Goal: Task Accomplishment & Management: Use online tool/utility

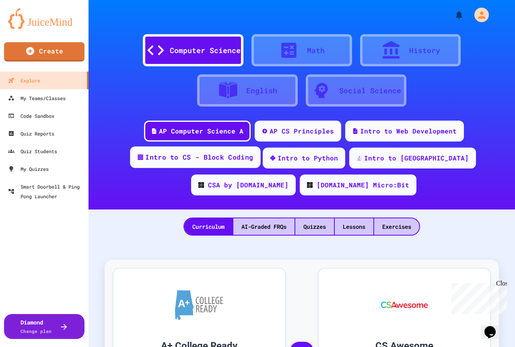
click at [218, 157] on div "Intro to CS - Block Coding" at bounding box center [199, 157] width 108 height 10
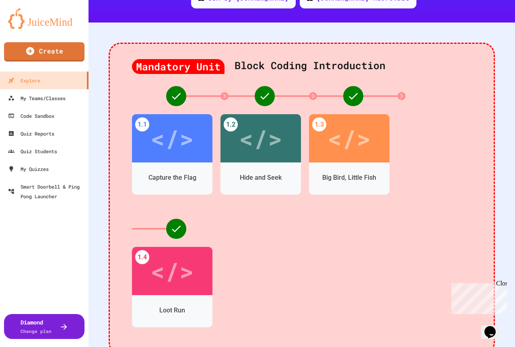
scroll to position [201, 0]
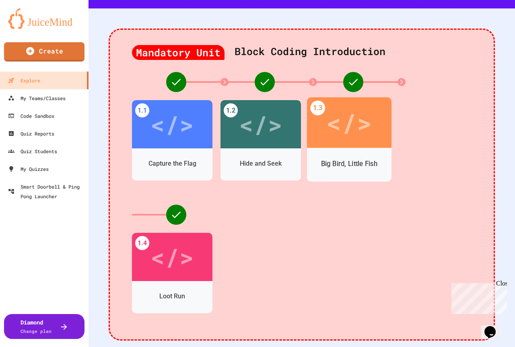
click at [355, 149] on div "Big Bird, Little Fish" at bounding box center [349, 165] width 84 height 34
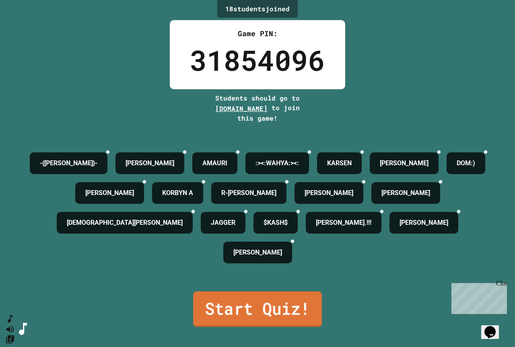
click at [215, 301] on link "Start Quiz!" at bounding box center [257, 309] width 129 height 35
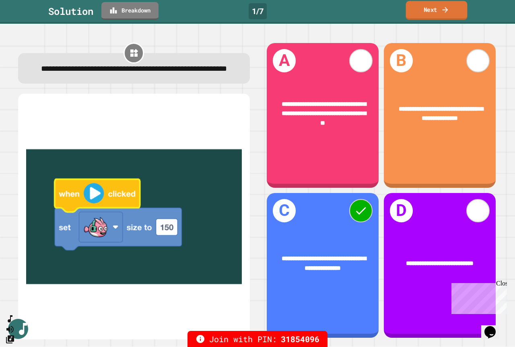
click at [424, 11] on link "Next" at bounding box center [437, 10] width 62 height 19
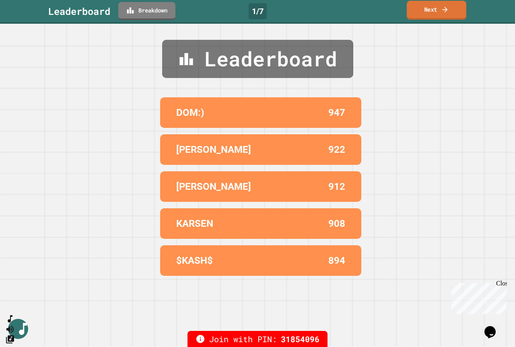
drag, startPoint x: 439, startPoint y: 7, endPoint x: 439, endPoint y: 12, distance: 4.4
click at [439, 12] on link "Next" at bounding box center [437, 10] width 60 height 19
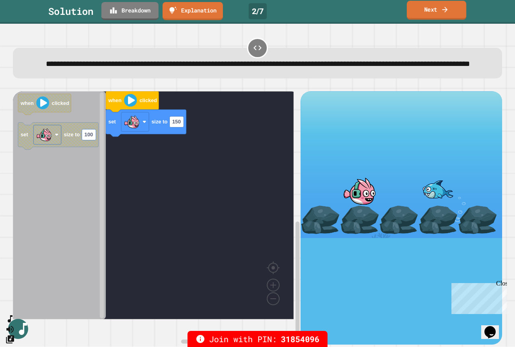
click at [439, 10] on link "Next" at bounding box center [437, 10] width 60 height 19
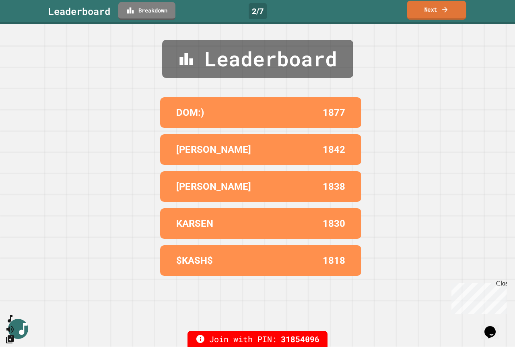
click at [439, 16] on link "Next" at bounding box center [437, 10] width 60 height 19
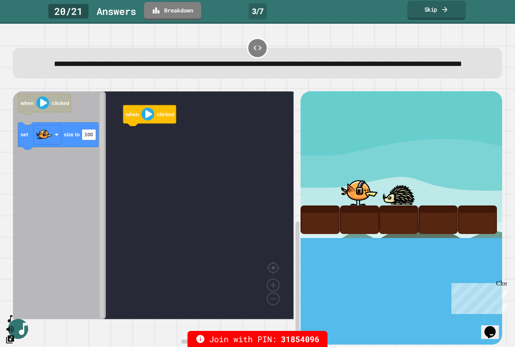
click at [443, 12] on icon at bounding box center [445, 9] width 8 height 8
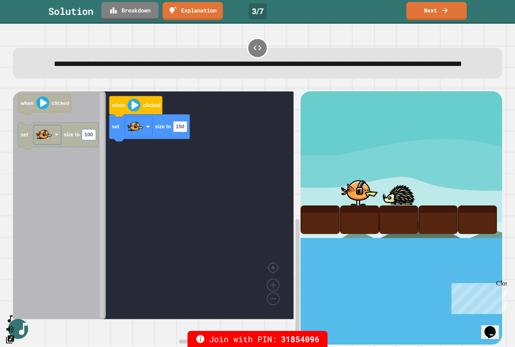
click at [331, 25] on div "**********" at bounding box center [257, 185] width 515 height 323
click at [436, 11] on link "Next" at bounding box center [437, 10] width 60 height 19
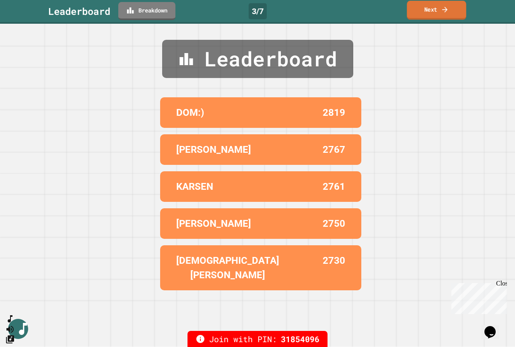
click at [436, 11] on link "Next" at bounding box center [436, 10] width 59 height 19
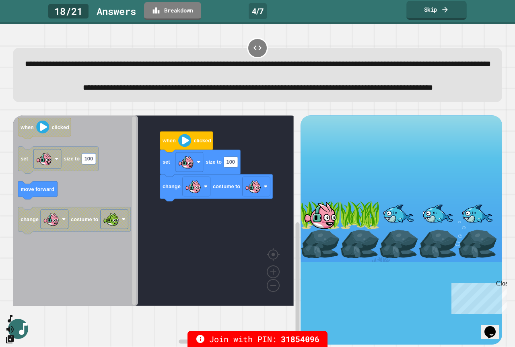
click at [431, 8] on link "Skip" at bounding box center [436, 10] width 60 height 19
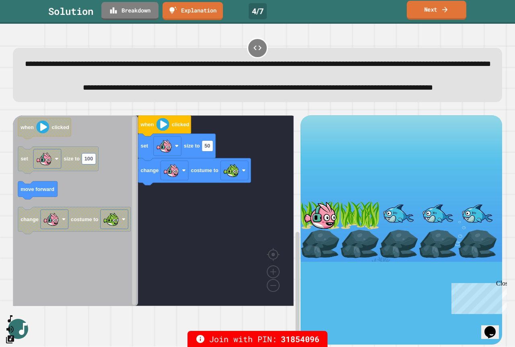
click at [432, 8] on link "Next" at bounding box center [437, 10] width 60 height 19
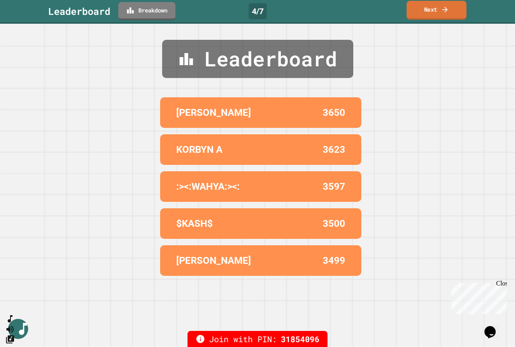
click at [430, 6] on link "Next" at bounding box center [437, 10] width 60 height 19
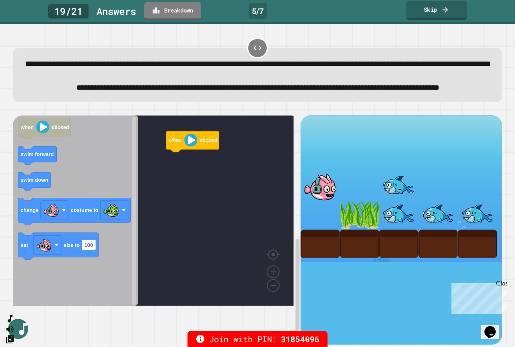
click at [440, 10] on link "Skip" at bounding box center [436, 10] width 61 height 19
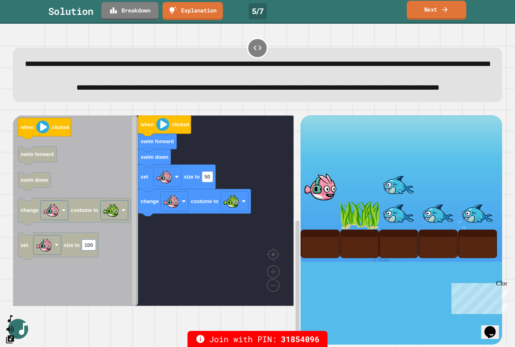
click at [440, 10] on link "Next" at bounding box center [437, 10] width 60 height 19
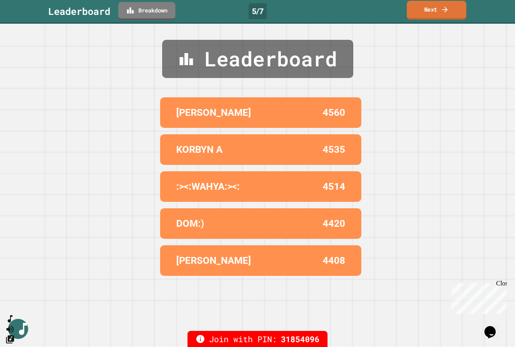
click at [439, 10] on link "Next" at bounding box center [437, 10] width 60 height 19
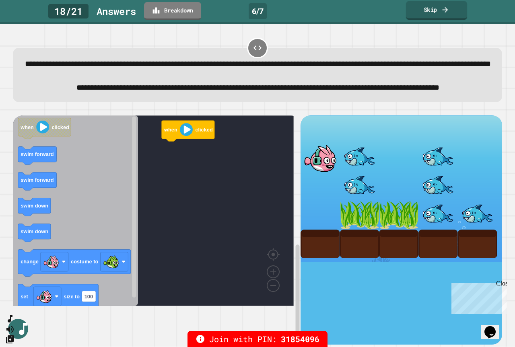
click at [426, 16] on link "Skip" at bounding box center [437, 10] width 62 height 19
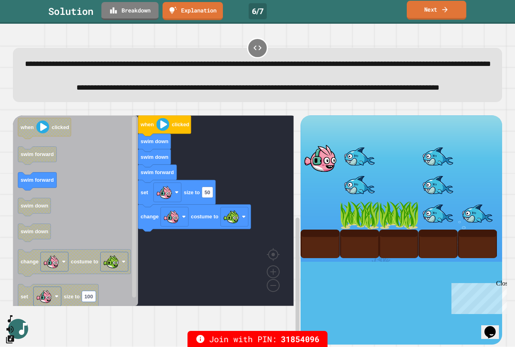
click at [430, 12] on link "Next" at bounding box center [437, 10] width 60 height 19
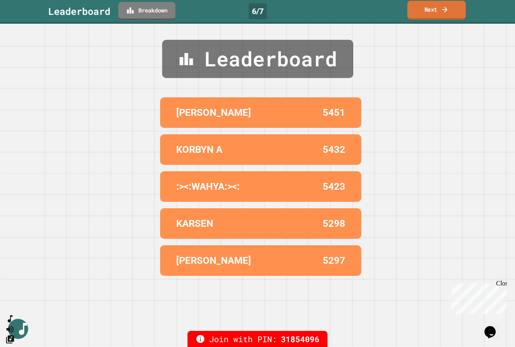
click at [428, 10] on link "Next" at bounding box center [436, 10] width 58 height 19
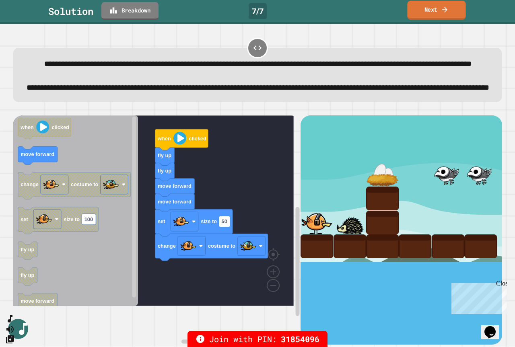
click at [449, 11] on icon at bounding box center [445, 9] width 8 height 8
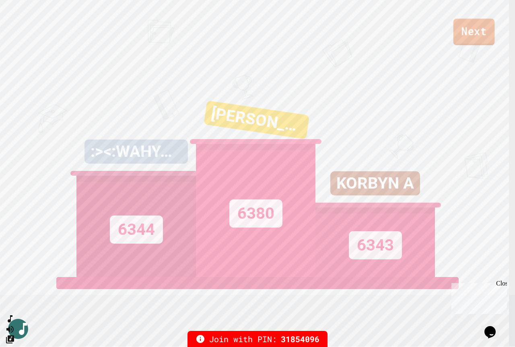
click at [473, 36] on link "Next" at bounding box center [473, 32] width 41 height 27
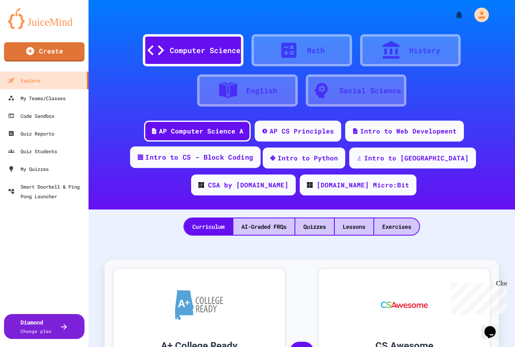
click at [161, 163] on div "Intro to CS - Block Coding" at bounding box center [195, 157] width 130 height 22
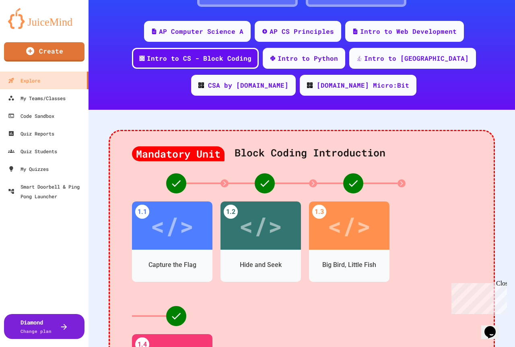
scroll to position [121, 0]
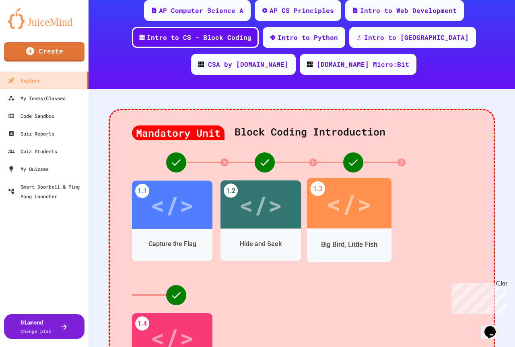
click at [344, 227] on div "</>" at bounding box center [349, 203] width 84 height 51
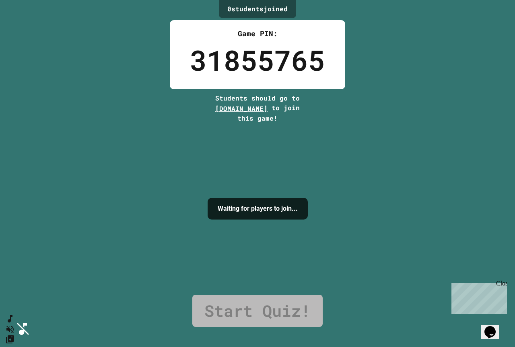
drag, startPoint x: 262, startPoint y: 231, endPoint x: 204, endPoint y: 235, distance: 58.1
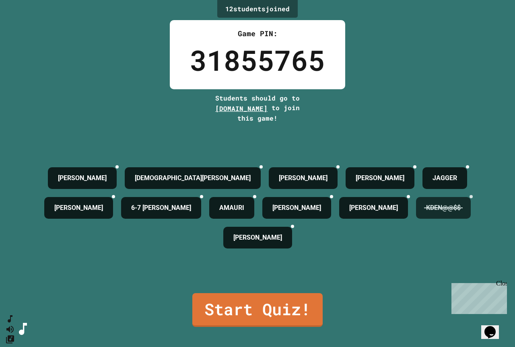
click at [470, 198] on div at bounding box center [471, 196] width 3 height 3
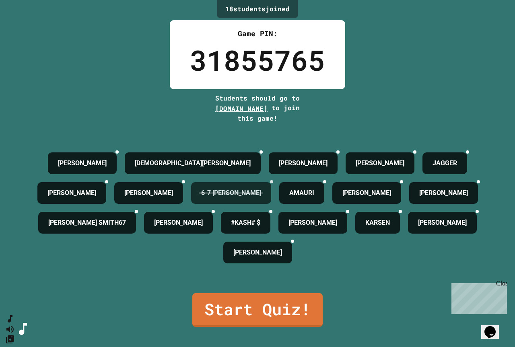
click at [279, 184] on icon at bounding box center [277, 187] width 6 height 6
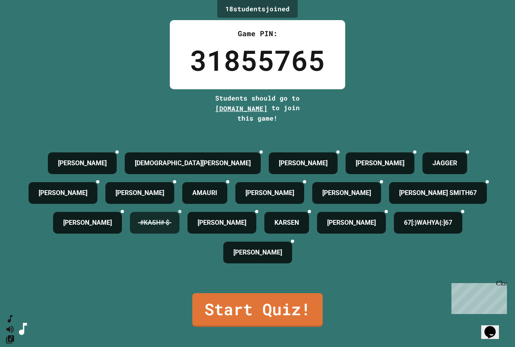
click at [181, 210] on div at bounding box center [179, 211] width 3 height 3
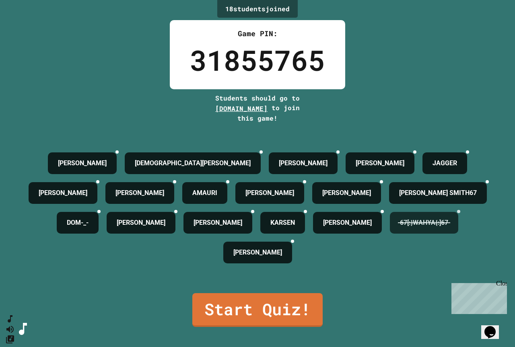
click at [459, 212] on icon at bounding box center [459, 212] width 0 height 0
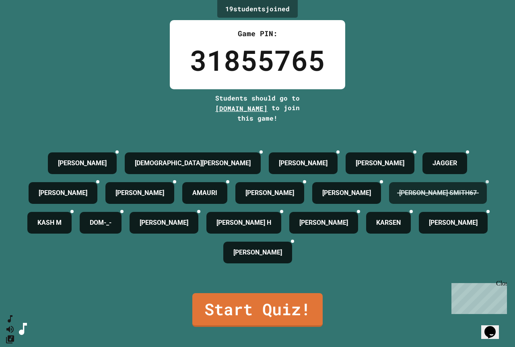
click at [487, 182] on icon at bounding box center [487, 182] width 0 height 0
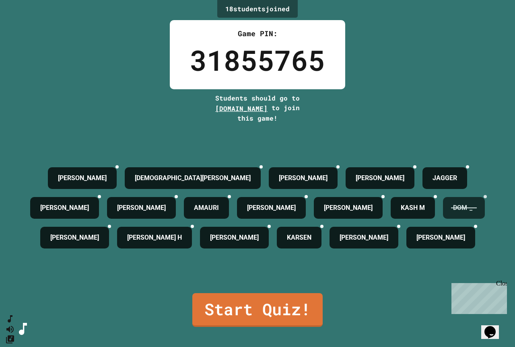
click at [484, 198] on div at bounding box center [485, 196] width 3 height 3
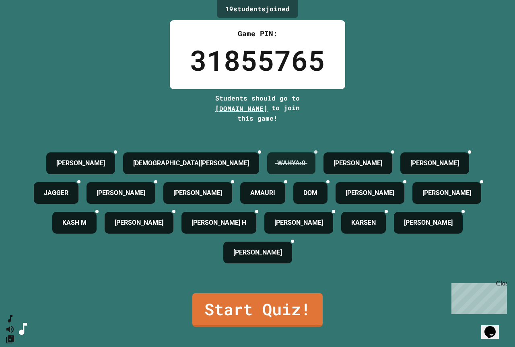
click at [316, 152] on icon at bounding box center [316, 152] width 0 height 0
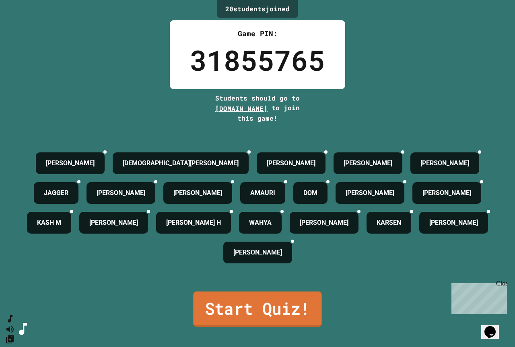
click at [272, 300] on link "Start Quiz!" at bounding box center [257, 309] width 128 height 35
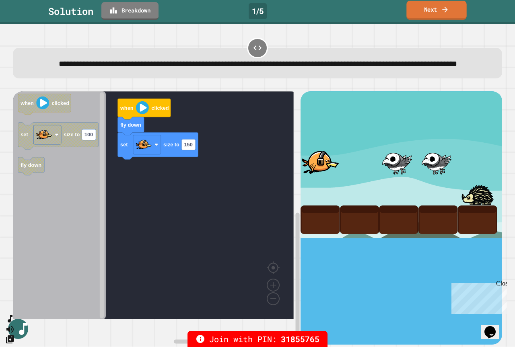
click at [441, 10] on link "Next" at bounding box center [436, 10] width 60 height 19
click at [435, 14] on div "Next" at bounding box center [436, 10] width 28 height 9
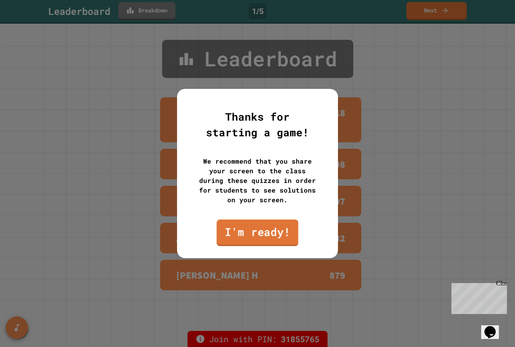
click at [264, 235] on link "I'm ready!" at bounding box center [257, 233] width 82 height 27
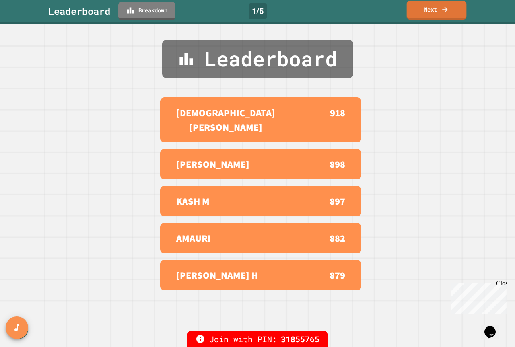
click at [437, 12] on link "Next" at bounding box center [437, 10] width 60 height 19
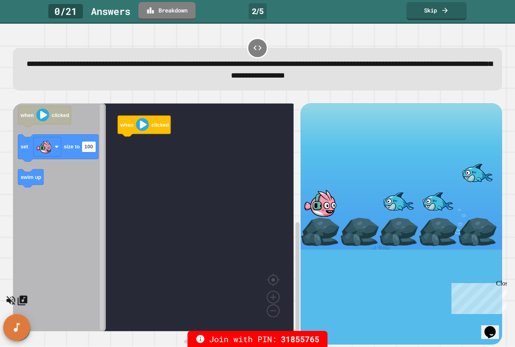
click at [17, 328] on icon "SpeedDial basic example" at bounding box center [17, 328] width 12 height 12
drag, startPoint x: 12, startPoint y: 322, endPoint x: 12, endPoint y: 317, distance: 5.6
click at [12, 322] on icon "SpeedDial basic example" at bounding box center [17, 328] width 12 height 12
click at [17, 295] on icon "Unmute music" at bounding box center [11, 301] width 12 height 12
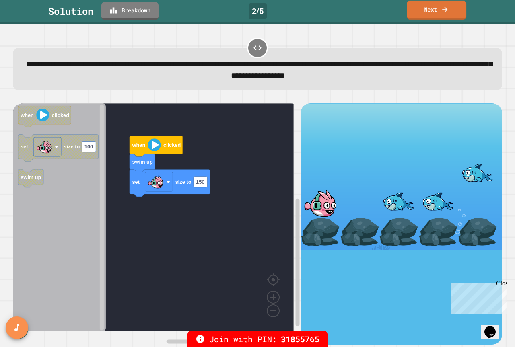
click at [441, 7] on icon at bounding box center [445, 9] width 8 height 8
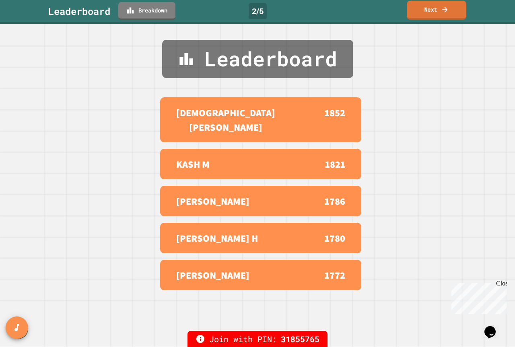
click at [441, 7] on icon at bounding box center [445, 9] width 8 height 8
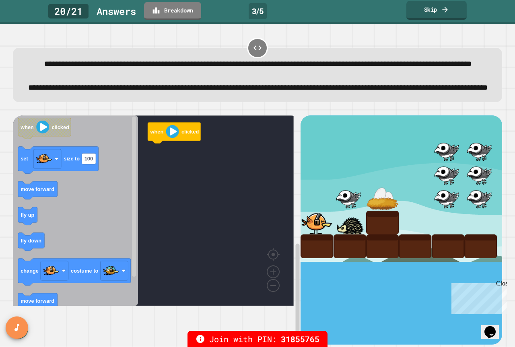
click at [438, 11] on link "Skip" at bounding box center [436, 10] width 60 height 19
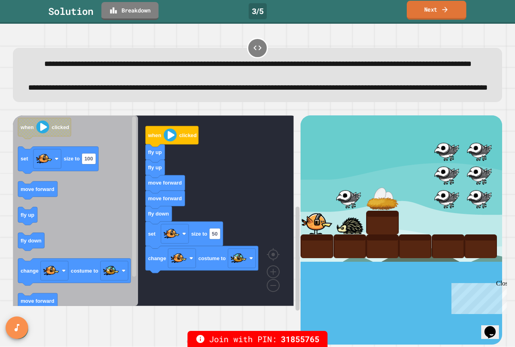
click at [438, 11] on link "Next" at bounding box center [437, 10] width 60 height 19
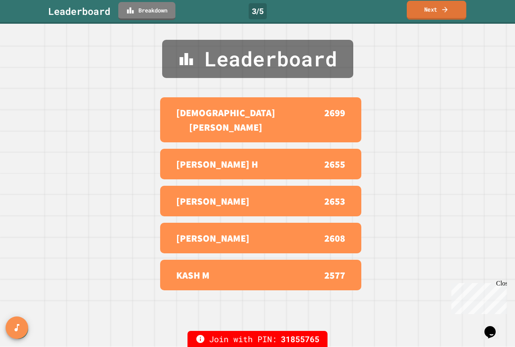
click at [438, 11] on link "Next" at bounding box center [437, 10] width 60 height 19
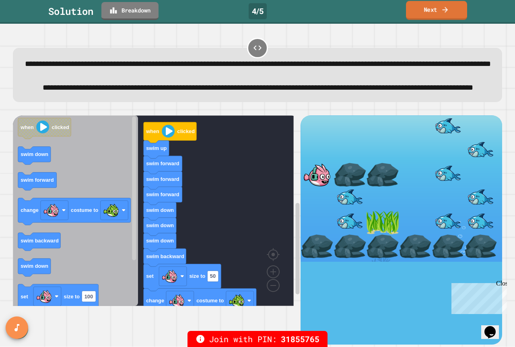
click at [435, 7] on link "Next" at bounding box center [436, 10] width 61 height 19
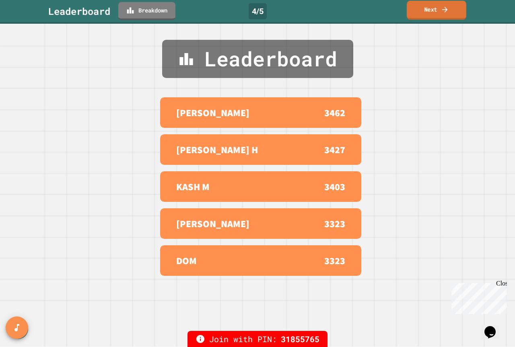
click at [437, 8] on link "Next" at bounding box center [437, 10] width 60 height 19
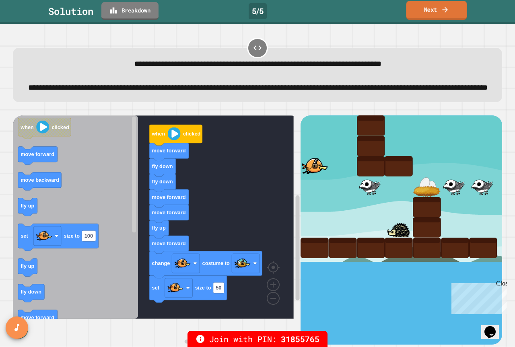
click at [418, 8] on link "Next" at bounding box center [436, 10] width 61 height 19
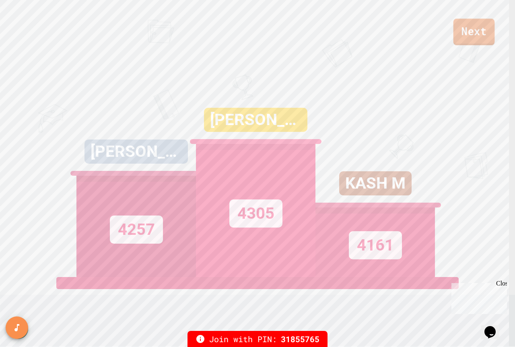
click at [473, 30] on link "Next" at bounding box center [473, 32] width 41 height 27
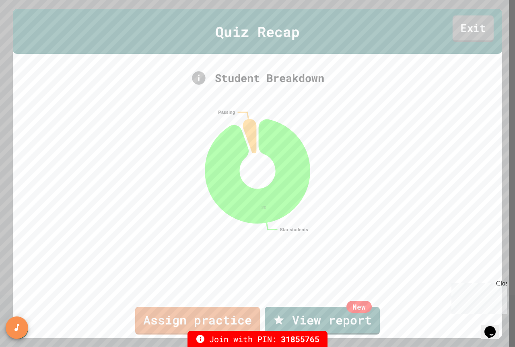
click at [472, 26] on link "Exit" at bounding box center [473, 28] width 41 height 27
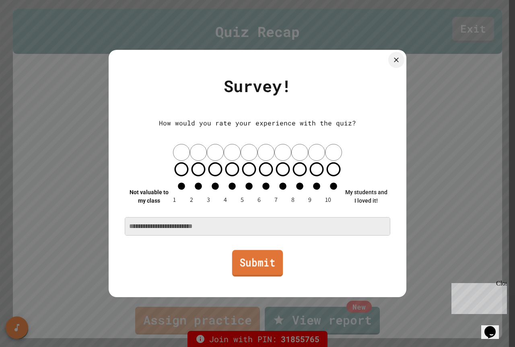
click at [255, 252] on link "Submit" at bounding box center [257, 263] width 51 height 27
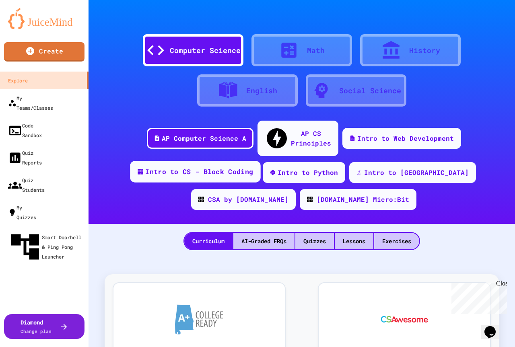
click at [214, 167] on div "Intro to CS - Block Coding" at bounding box center [199, 172] width 108 height 10
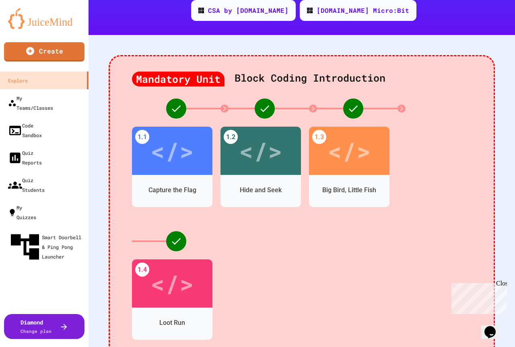
scroll to position [201, 0]
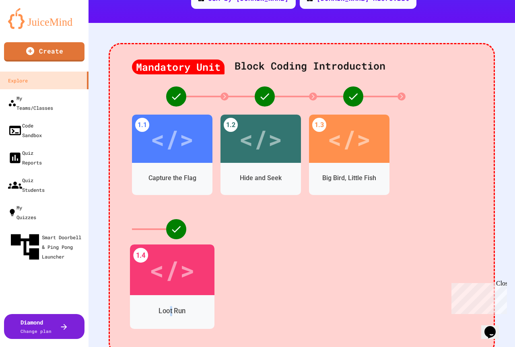
drag, startPoint x: 170, startPoint y: 286, endPoint x: 172, endPoint y: 290, distance: 4.7
click at [172, 300] on div "Loot Run" at bounding box center [172, 311] width 84 height 23
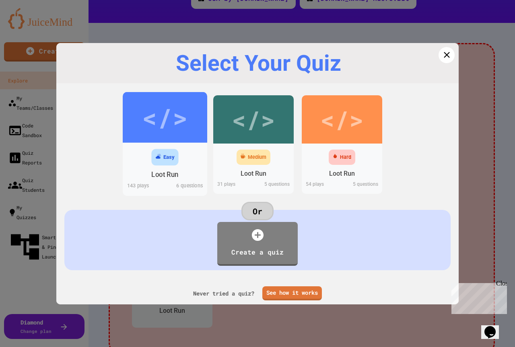
click at [148, 129] on div "</>" at bounding box center [164, 117] width 45 height 38
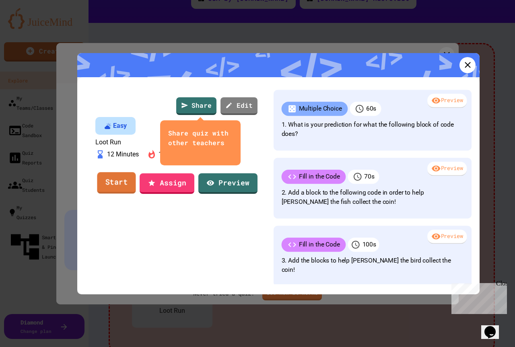
click at [112, 194] on link "Start" at bounding box center [116, 183] width 39 height 22
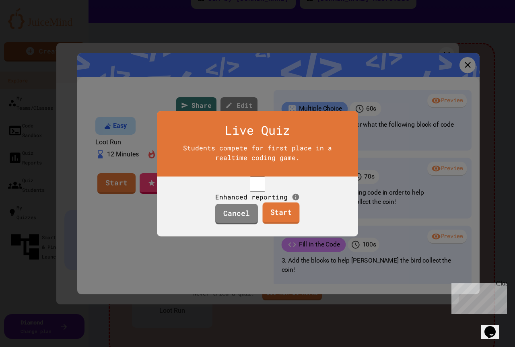
click at [274, 222] on link "Start" at bounding box center [280, 213] width 37 height 22
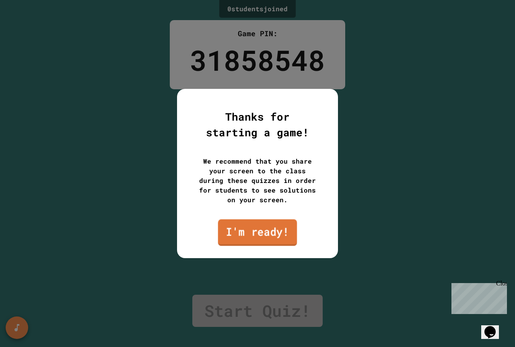
click at [275, 227] on link "I'm ready!" at bounding box center [257, 232] width 79 height 27
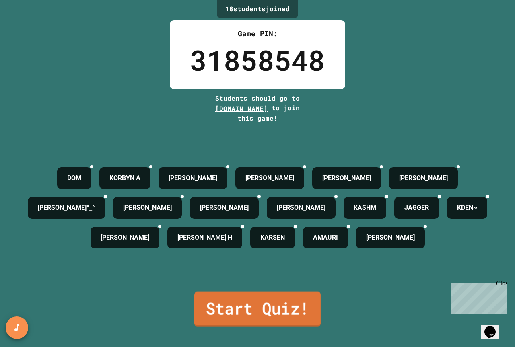
click at [271, 309] on link "Start Quiz!" at bounding box center [257, 309] width 126 height 35
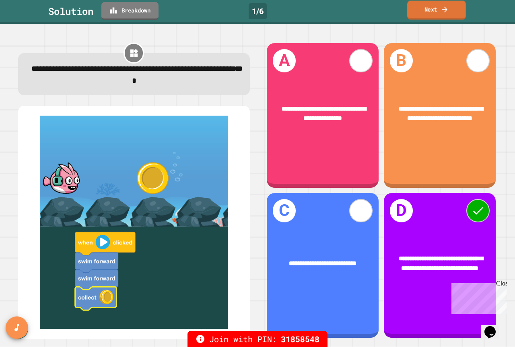
click at [455, 9] on link "Next" at bounding box center [436, 10] width 59 height 19
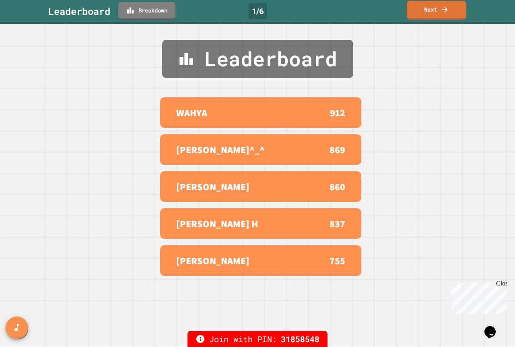
click at [453, 10] on link "Next" at bounding box center [437, 10] width 60 height 19
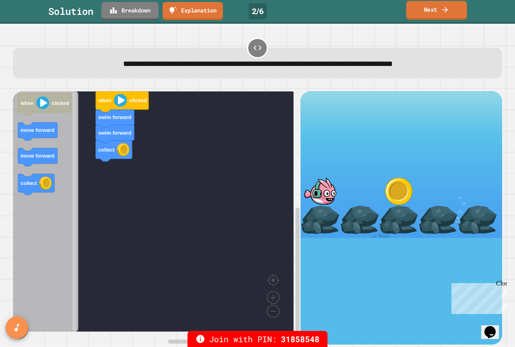
click at [428, 16] on link "Next" at bounding box center [436, 10] width 61 height 19
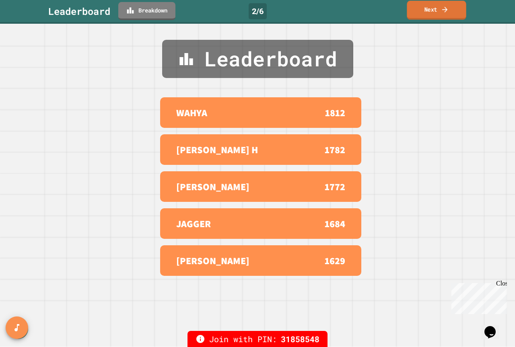
click at [449, 10] on icon at bounding box center [445, 9] width 8 height 8
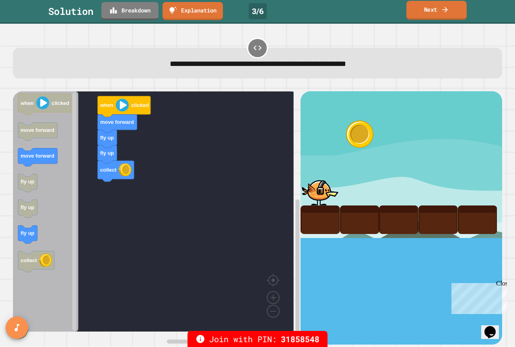
click at [448, 14] on link "Next" at bounding box center [436, 10] width 60 height 19
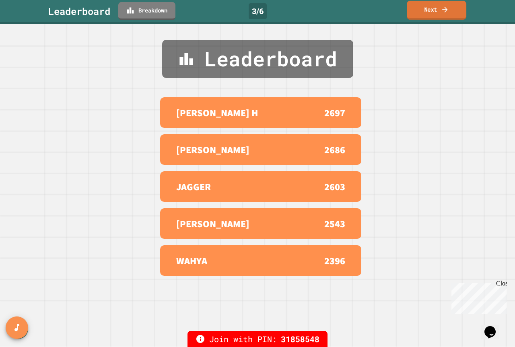
click at [447, 11] on icon at bounding box center [445, 9] width 8 height 8
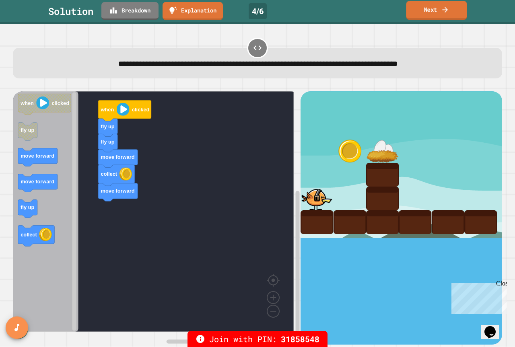
click at [432, 6] on link "Next" at bounding box center [436, 10] width 61 height 19
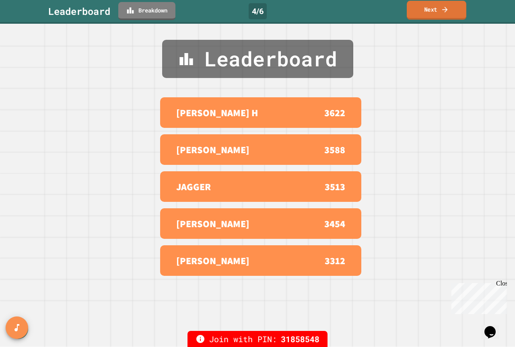
click at [452, 9] on link "Next" at bounding box center [437, 10] width 60 height 19
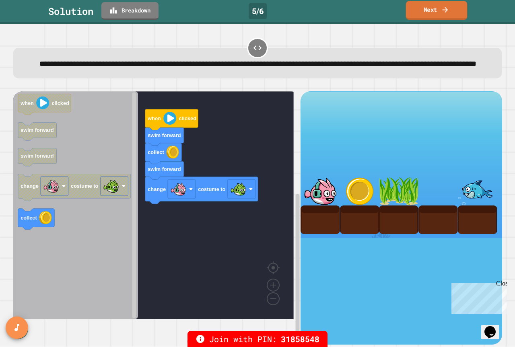
click at [412, 13] on link "Next" at bounding box center [437, 10] width 62 height 19
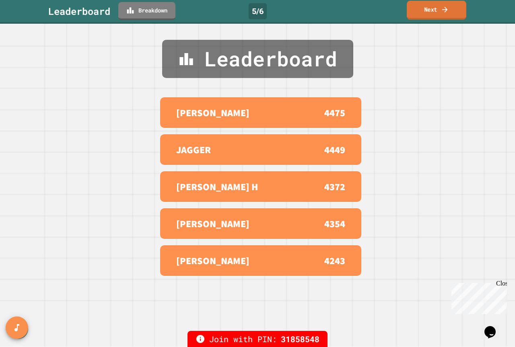
click at [423, 9] on link "Next" at bounding box center [437, 10] width 60 height 19
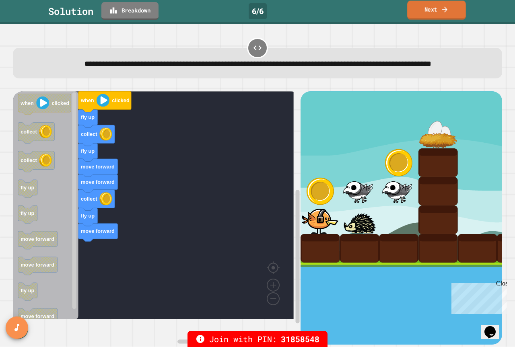
click at [440, 14] on link "Next" at bounding box center [436, 10] width 59 height 19
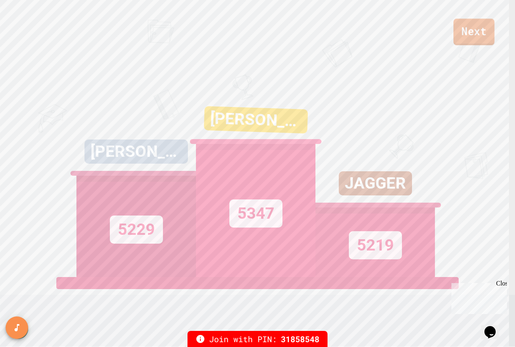
click at [480, 29] on link "Next" at bounding box center [473, 32] width 41 height 27
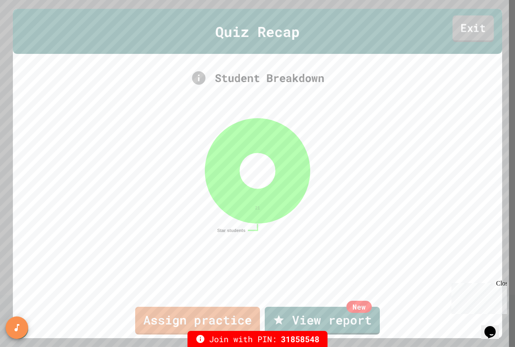
click at [474, 27] on link "Exit" at bounding box center [473, 28] width 41 height 27
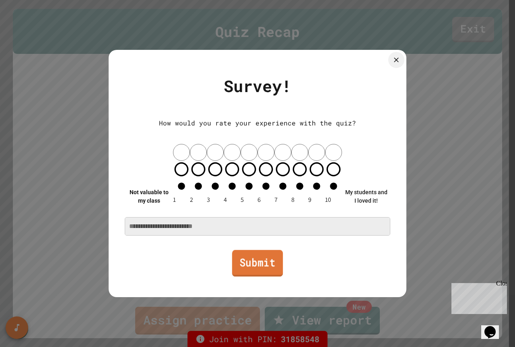
click at [279, 250] on link "Submit" at bounding box center [257, 263] width 51 height 27
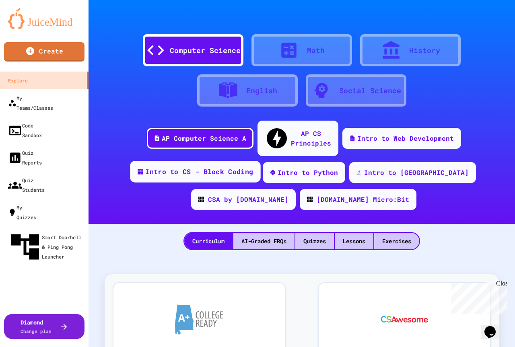
drag, startPoint x: 195, startPoint y: 156, endPoint x: 191, endPoint y: 160, distance: 6.0
click at [194, 167] on div "Intro to CS - Block Coding" at bounding box center [199, 172] width 108 height 10
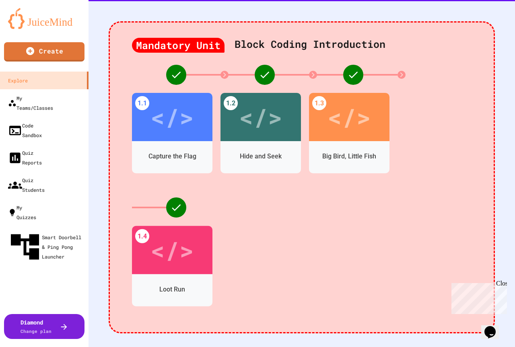
scroll to position [241, 0]
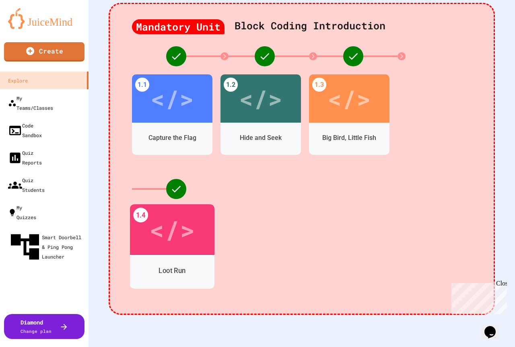
click at [156, 231] on div "</>" at bounding box center [171, 230] width 45 height 38
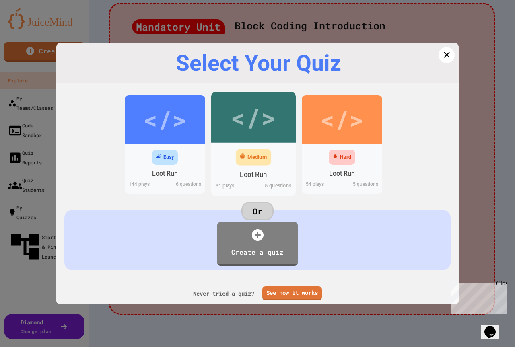
click at [245, 128] on div "</>" at bounding box center [253, 117] width 45 height 38
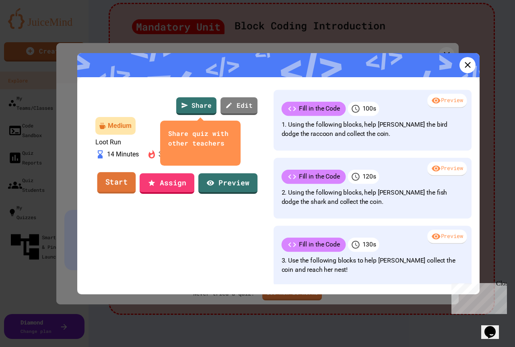
click at [117, 194] on link "Start" at bounding box center [116, 183] width 39 height 22
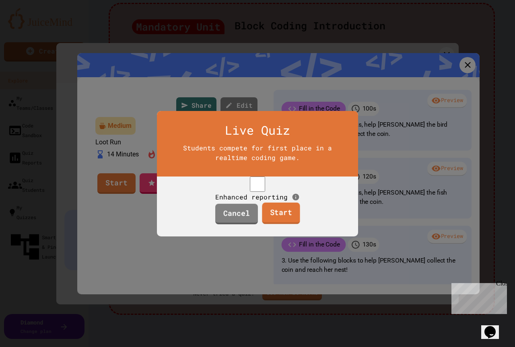
click at [272, 222] on link "Start" at bounding box center [281, 213] width 38 height 22
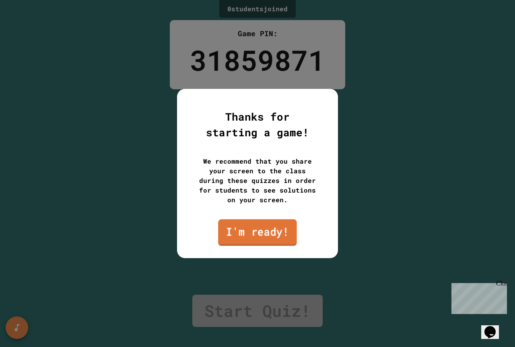
click at [259, 226] on link "I'm ready!" at bounding box center [257, 232] width 79 height 27
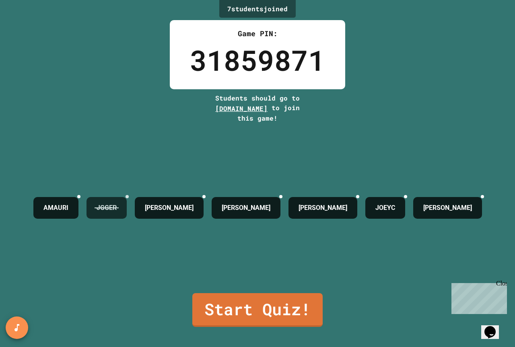
click at [127, 197] on icon at bounding box center [127, 197] width 0 height 0
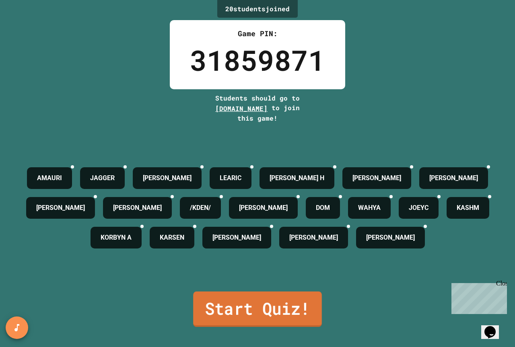
click at [282, 316] on link "Start Quiz!" at bounding box center [257, 309] width 129 height 35
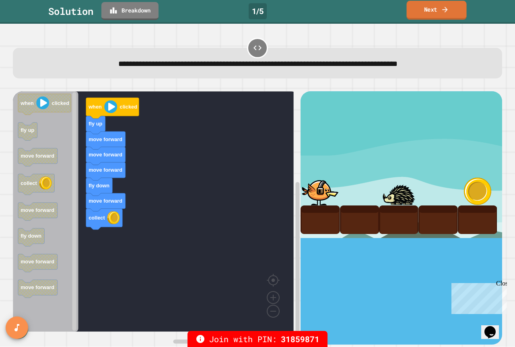
click at [454, 10] on link "Next" at bounding box center [437, 10] width 60 height 19
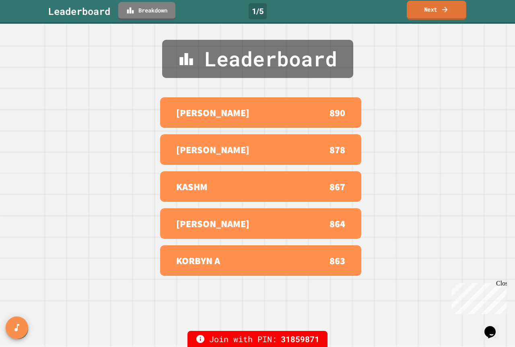
click at [453, 7] on link "Next" at bounding box center [437, 10] width 60 height 19
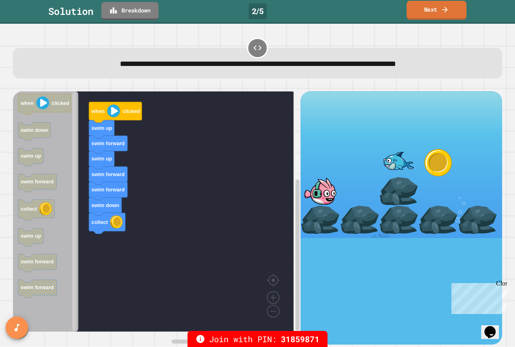
click at [439, 10] on link "Next" at bounding box center [437, 10] width 60 height 19
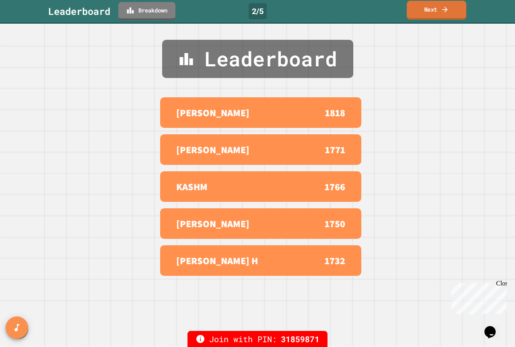
click at [437, 6] on link "Next" at bounding box center [437, 10] width 60 height 19
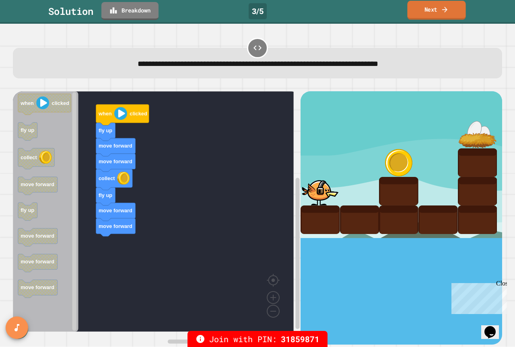
click at [435, 6] on link "Next" at bounding box center [436, 10] width 58 height 19
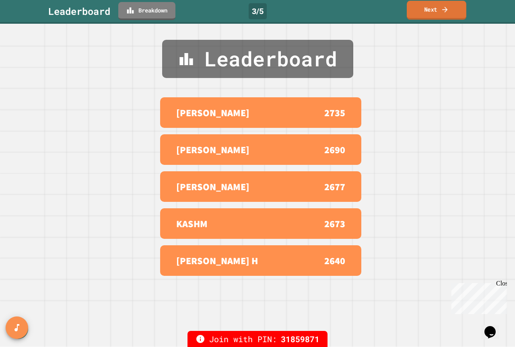
click at [429, 6] on link "Next" at bounding box center [437, 10] width 60 height 19
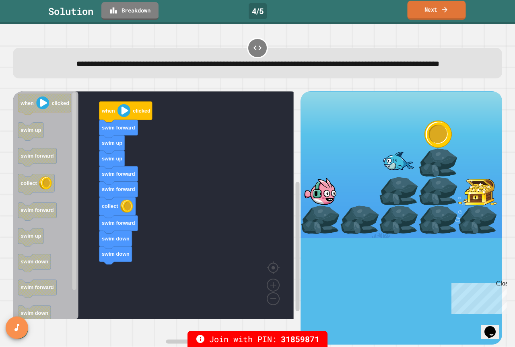
click at [437, 15] on link "Next" at bounding box center [436, 10] width 58 height 19
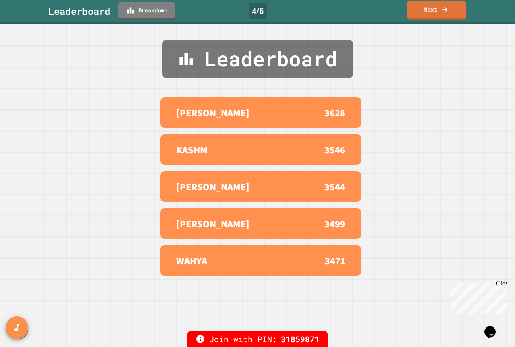
click at [437, 10] on link "Next" at bounding box center [437, 10] width 60 height 19
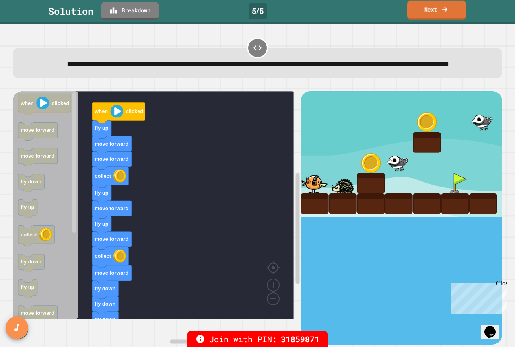
click at [421, 11] on link "Next" at bounding box center [436, 10] width 59 height 19
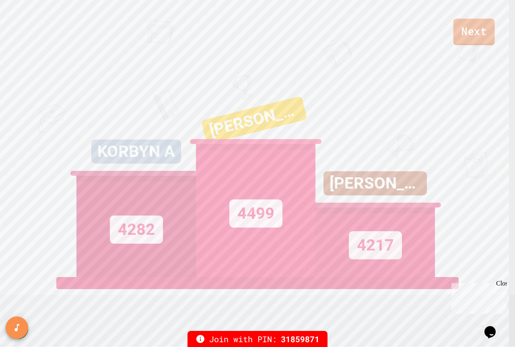
click at [475, 27] on link "Next" at bounding box center [473, 32] width 41 height 27
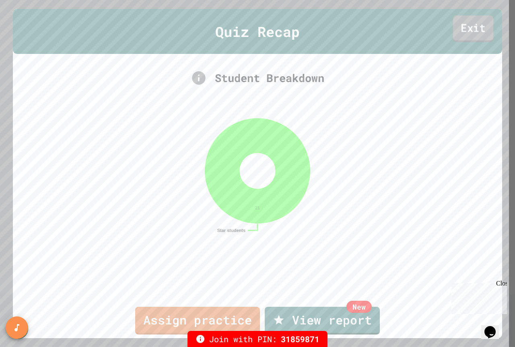
click at [471, 31] on link "Exit" at bounding box center [473, 28] width 40 height 27
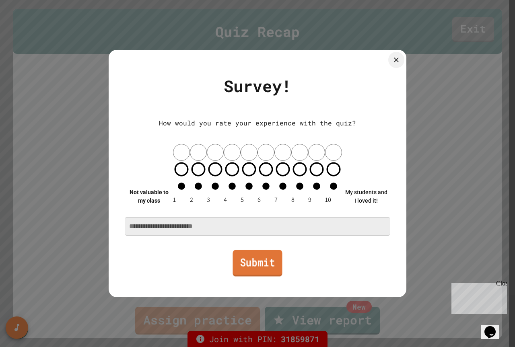
click at [271, 251] on link "Submit" at bounding box center [257, 263] width 49 height 27
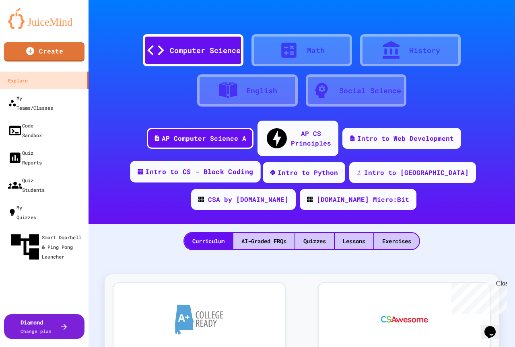
click at [202, 168] on div "Intro to CS - Block Coding" at bounding box center [195, 172] width 130 height 22
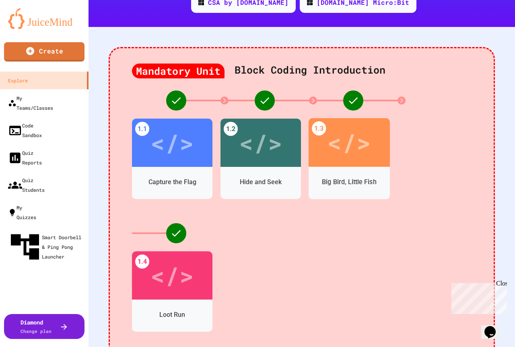
scroll to position [201, 0]
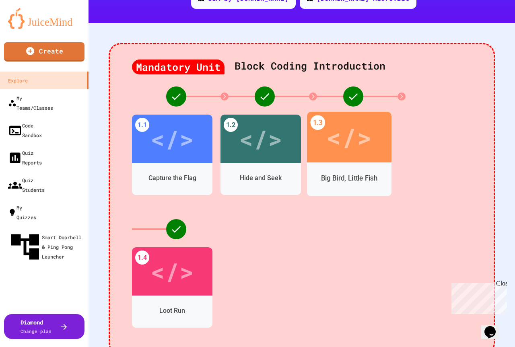
click at [350, 167] on div "Big Bird, Little Fish" at bounding box center [349, 178] width 84 height 23
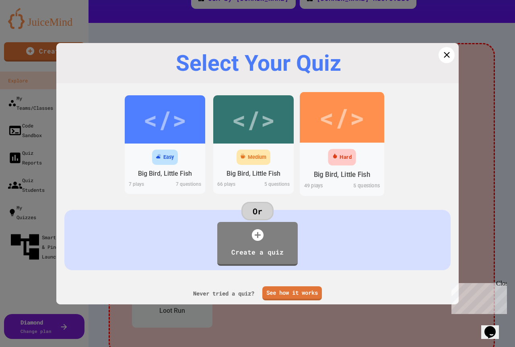
click at [336, 143] on div "Hard Big Bird, Little Fish 49 play s 5 questions" at bounding box center [342, 168] width 84 height 53
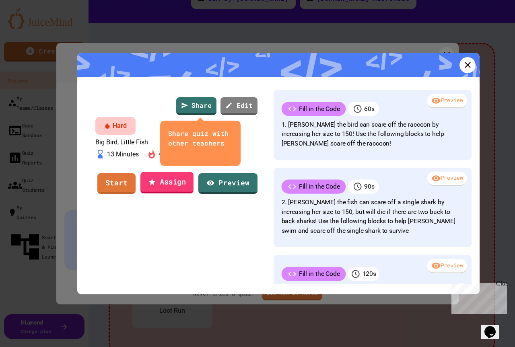
click at [175, 194] on link "Assign" at bounding box center [166, 183] width 53 height 22
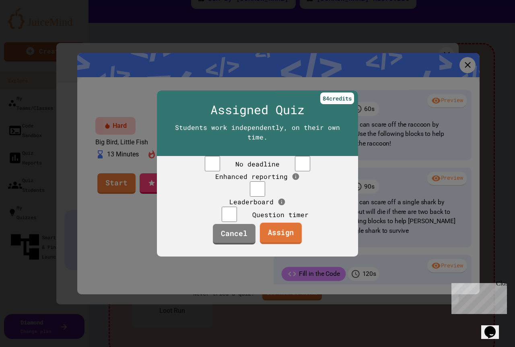
click at [289, 245] on link "Assign" at bounding box center [281, 234] width 42 height 22
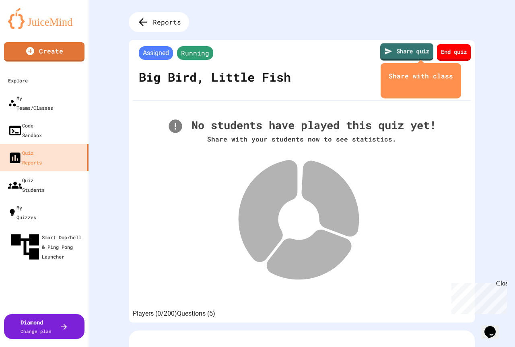
click at [391, 48] on link "Share quiz" at bounding box center [406, 51] width 53 height 17
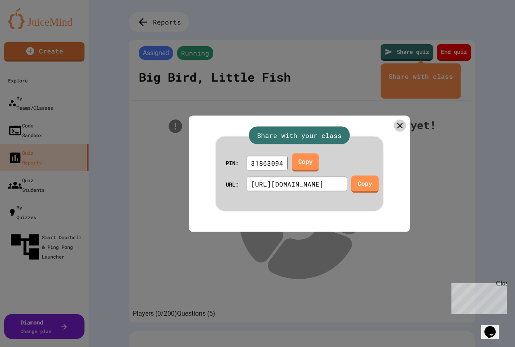
click at [313, 157] on link "Copy" at bounding box center [305, 162] width 27 height 18
click at [394, 120] on icon at bounding box center [400, 126] width 12 height 12
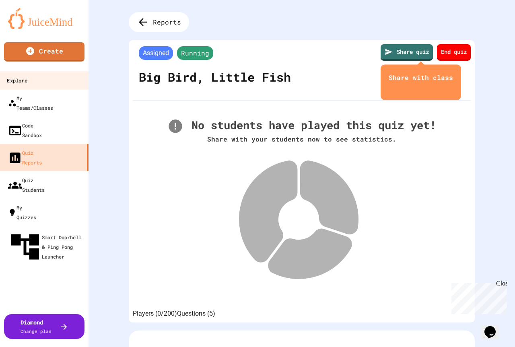
click at [27, 76] on div "Explore" at bounding box center [17, 81] width 20 height 10
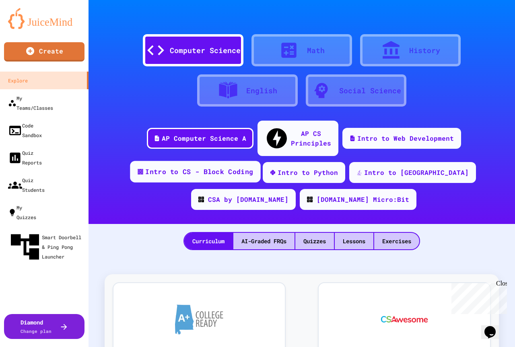
click at [215, 167] on div "Intro to CS - Block Coding" at bounding box center [199, 172] width 108 height 10
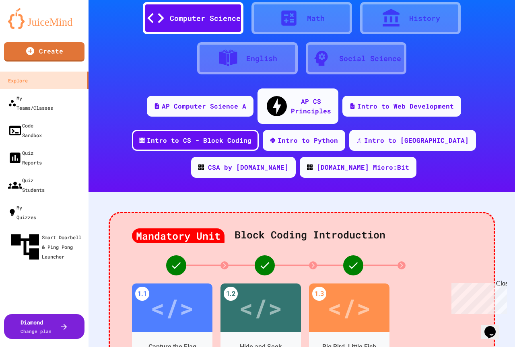
scroll to position [161, 0]
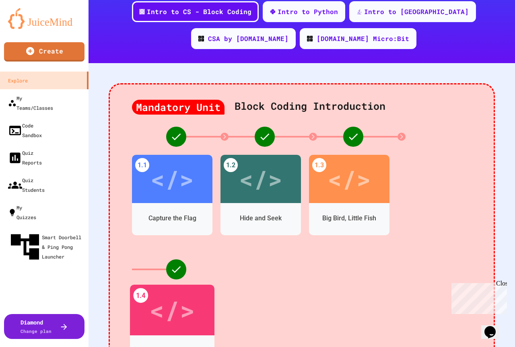
click at [162, 309] on div "</>" at bounding box center [171, 310] width 45 height 38
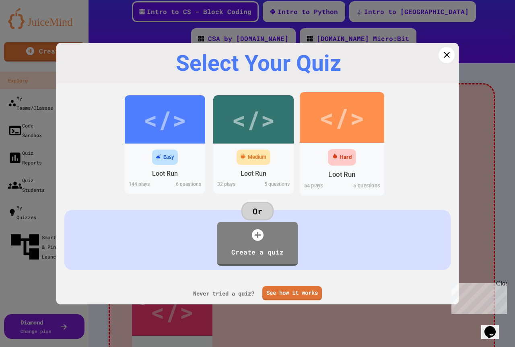
click at [335, 131] on div "</>" at bounding box center [341, 117] width 45 height 38
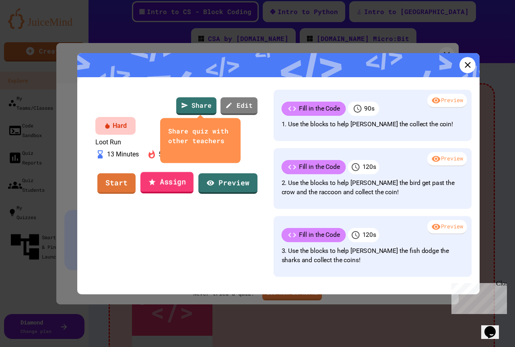
click at [180, 194] on link "Assign" at bounding box center [166, 183] width 53 height 22
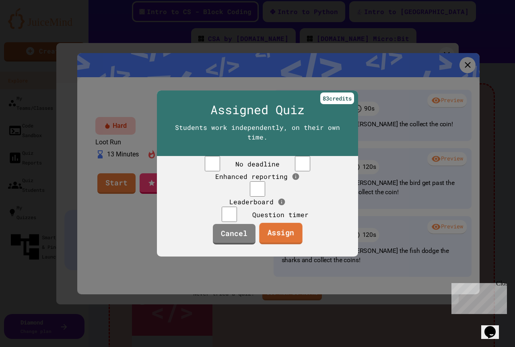
click at [287, 245] on link "Assign" at bounding box center [280, 234] width 43 height 22
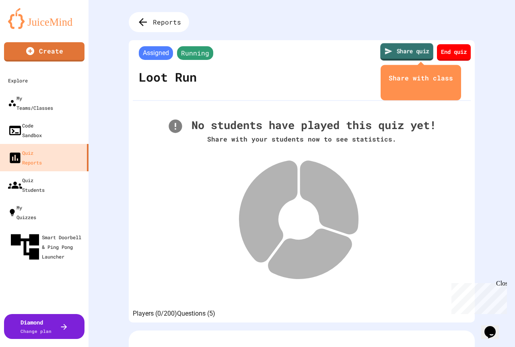
click at [393, 46] on link "Share quiz" at bounding box center [406, 51] width 53 height 17
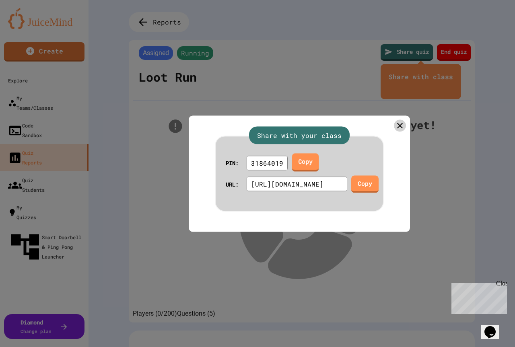
drag, startPoint x: 307, startPoint y: 152, endPoint x: 306, endPoint y: 37, distance: 115.1
click at [307, 153] on link "Copy" at bounding box center [305, 162] width 27 height 18
